Goal: Find specific page/section: Find specific page/section

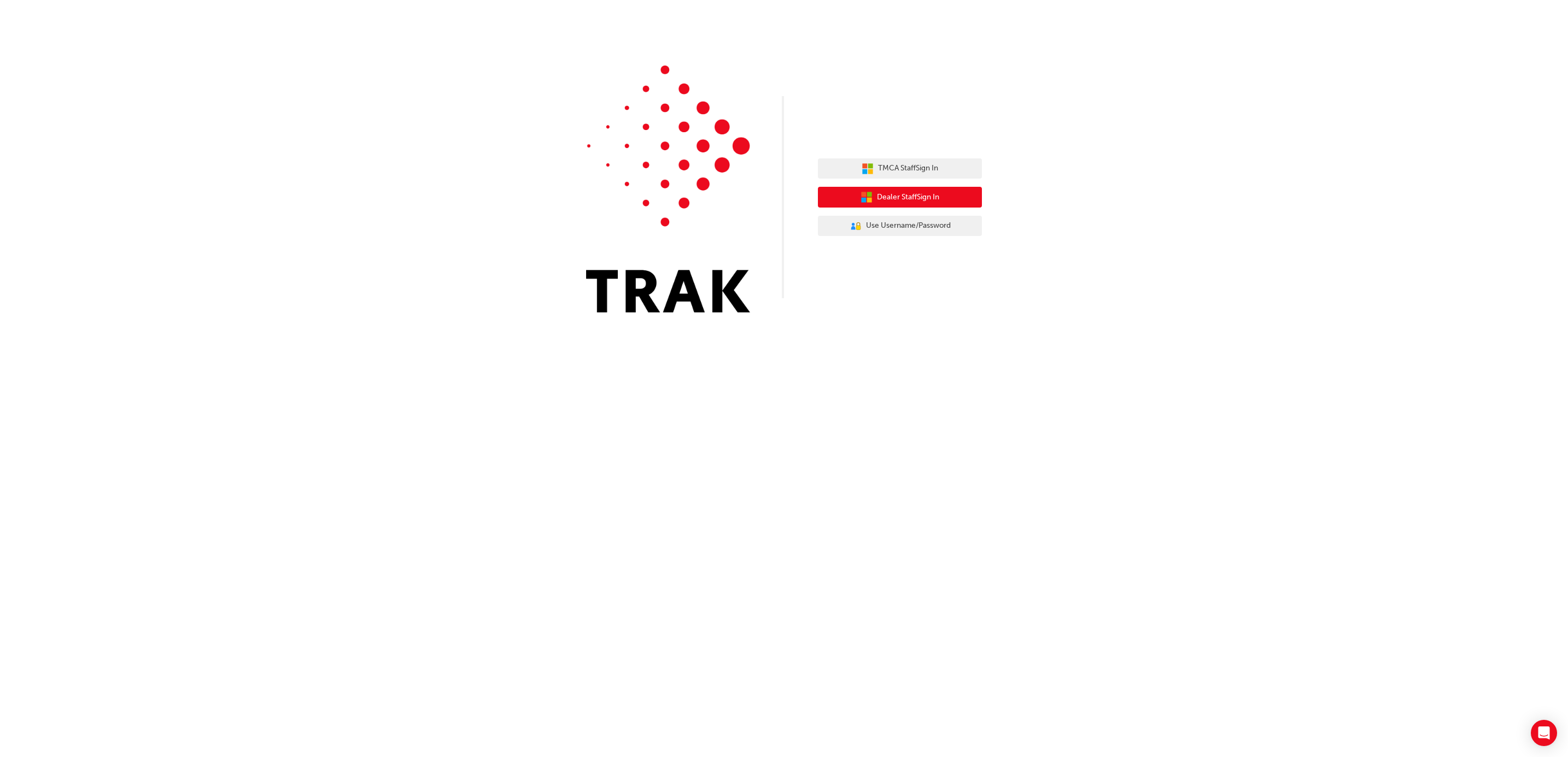
click at [937, 195] on span "Dealer Staff Sign In" at bounding box center [907, 197] width 62 height 12
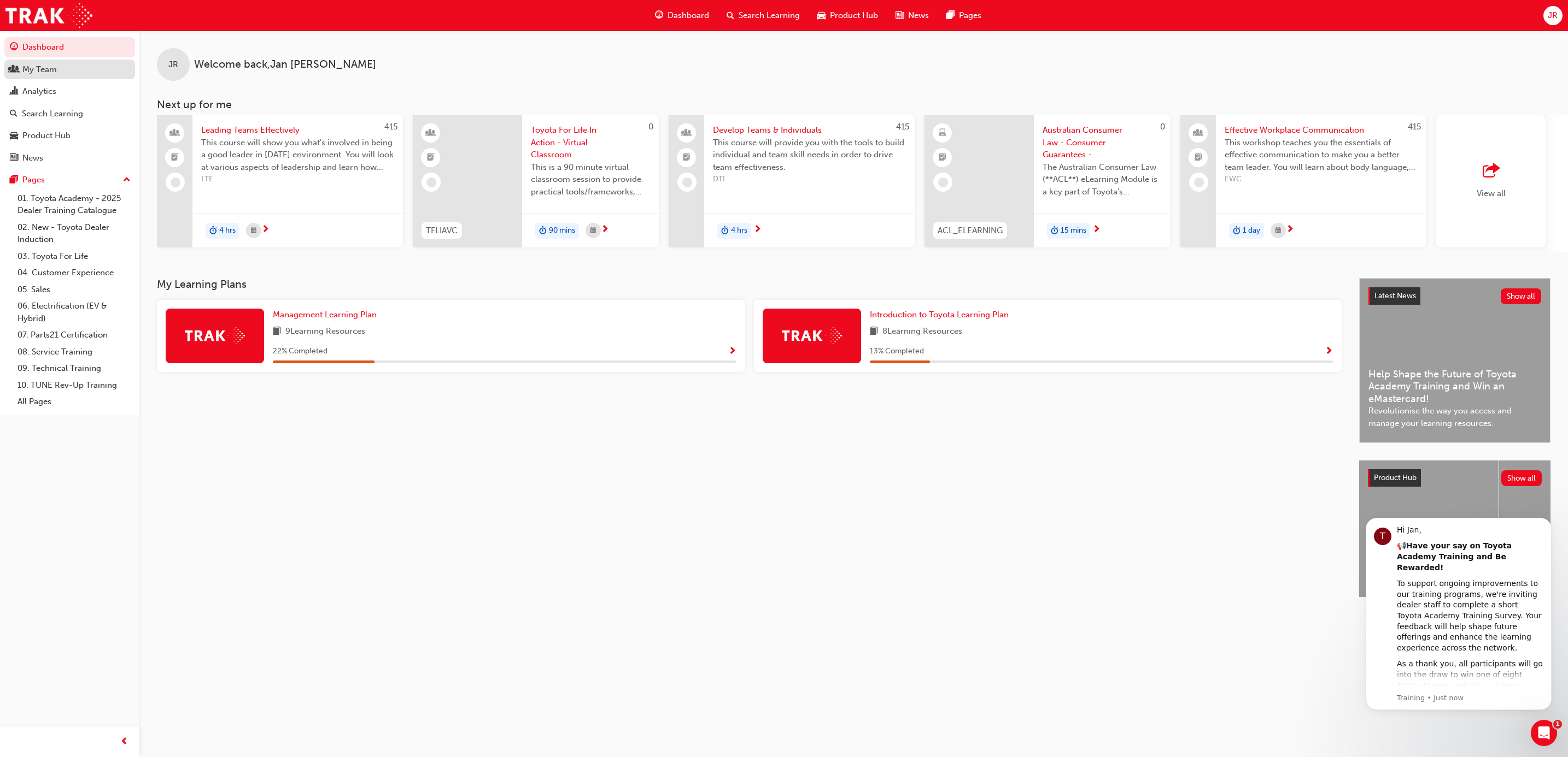
click at [34, 67] on div "My Team" at bounding box center [39, 69] width 35 height 12
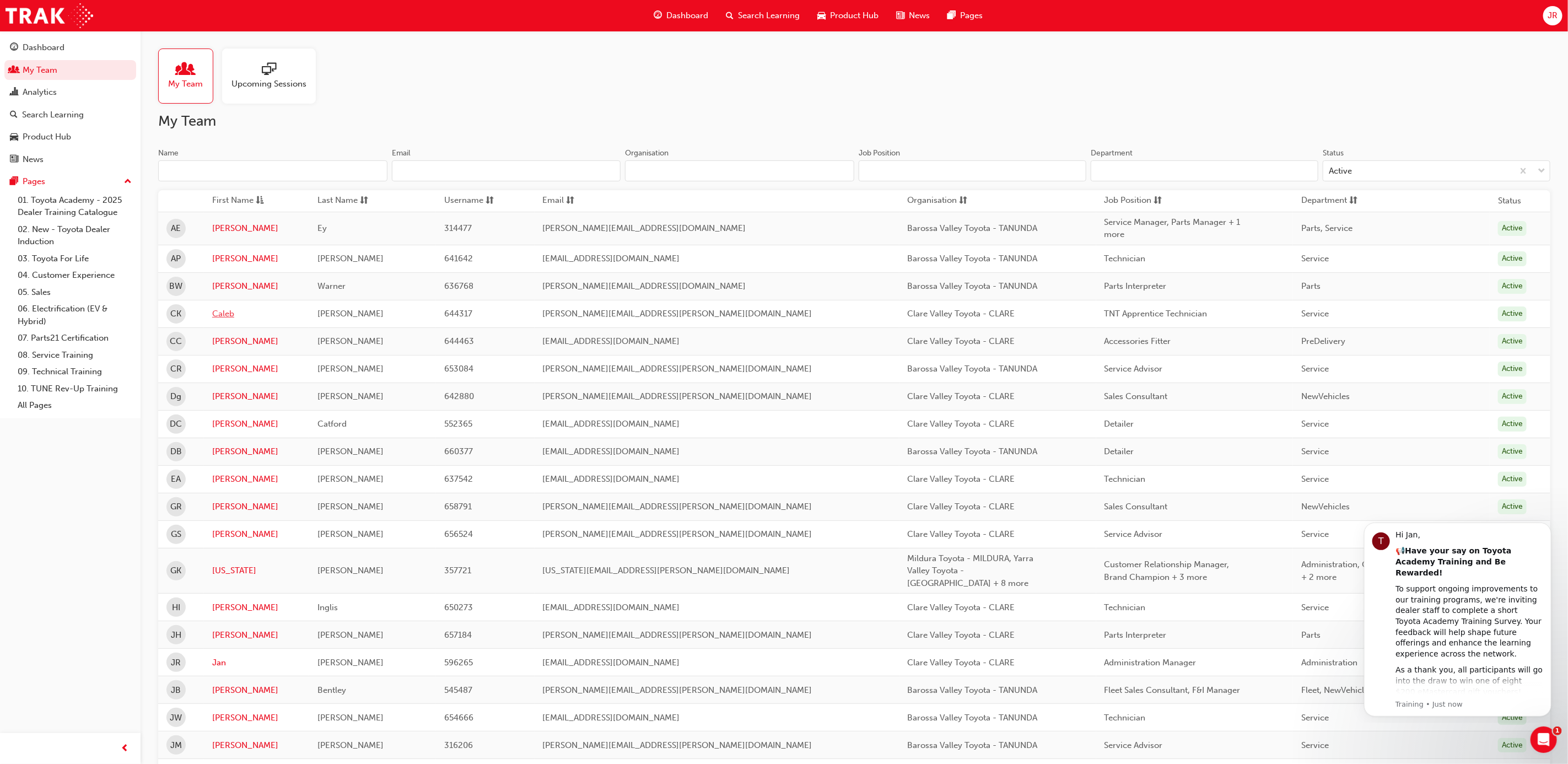
click at [230, 319] on link "Caleb" at bounding box center [256, 314] width 89 height 13
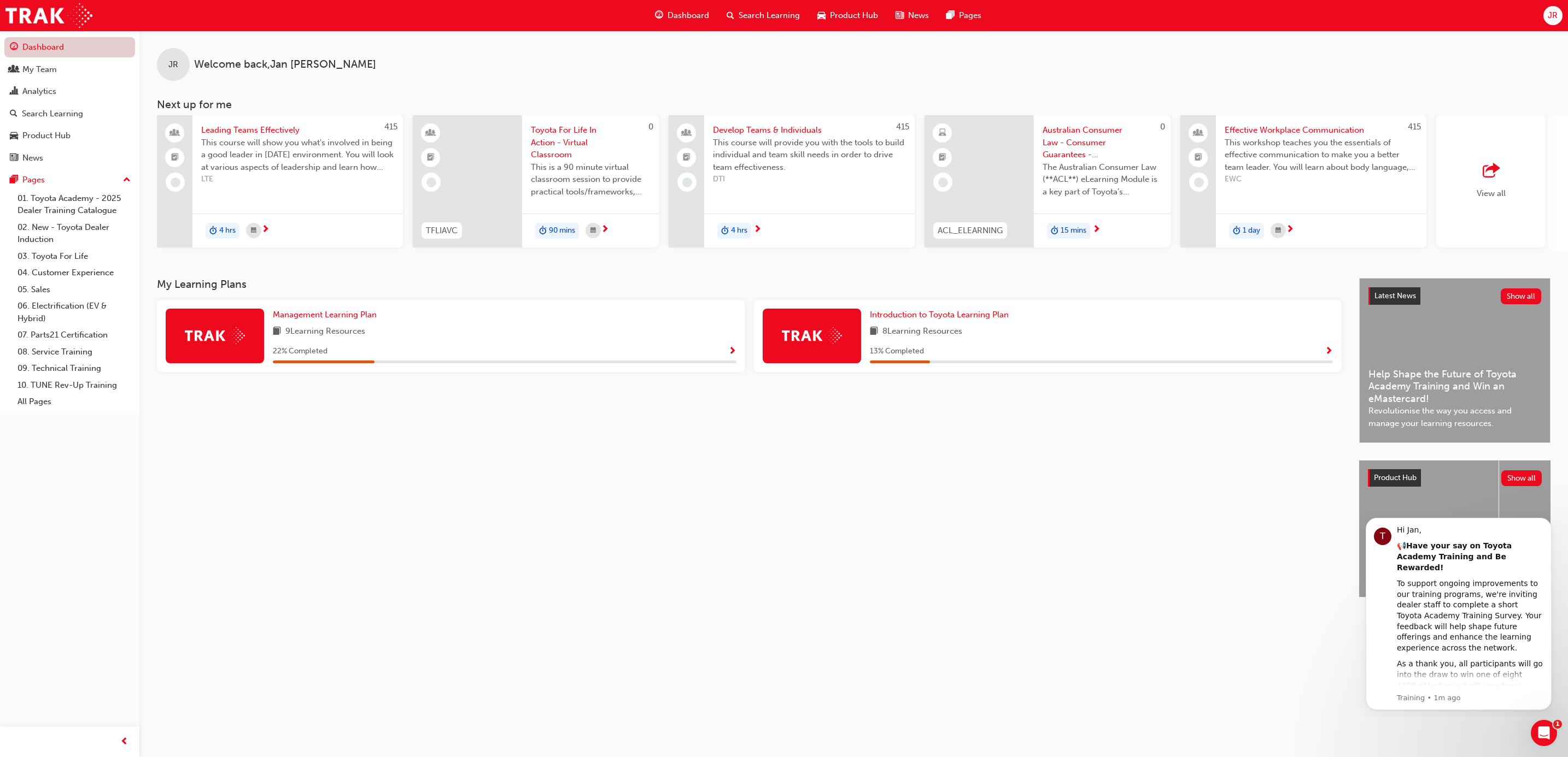
click at [32, 44] on link "Dashboard" at bounding box center [69, 47] width 131 height 20
click at [36, 71] on div "My Team" at bounding box center [39, 69] width 35 height 12
